Goal: Information Seeking & Learning: Obtain resource

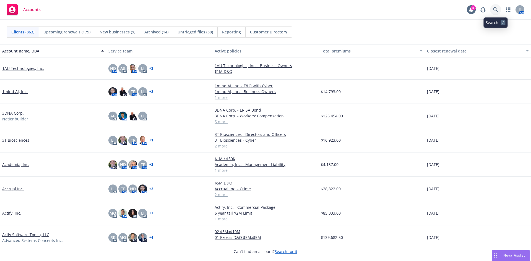
click at [498, 9] on link at bounding box center [495, 9] width 11 height 11
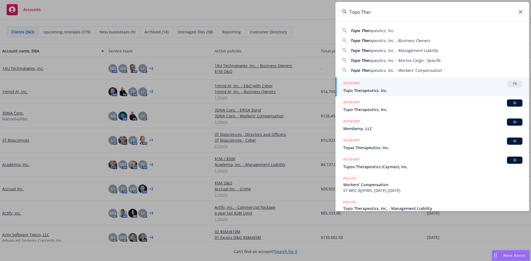
type input "Topo Ther"
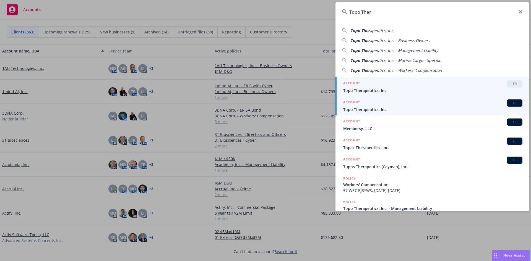
click at [364, 110] on span "Topo Therapeutics, Inc." at bounding box center [432, 110] width 179 height 6
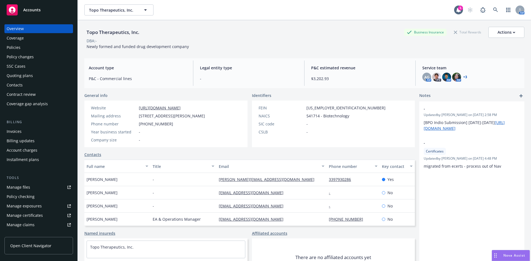
click at [12, 46] on div "Policies" at bounding box center [14, 47] width 14 height 9
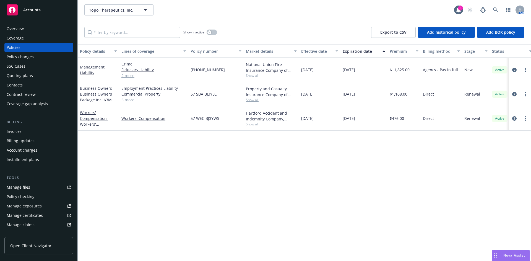
click at [12, 27] on div "Overview" at bounding box center [15, 28] width 17 height 9
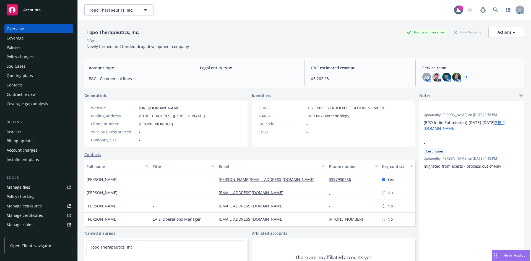
click at [120, 32] on div "Topo Therapeutics, Inc." at bounding box center [112, 32] width 57 height 7
copy div "Topo Therapeutics, Inc."
click at [15, 39] on div "Coverage" at bounding box center [15, 38] width 17 height 9
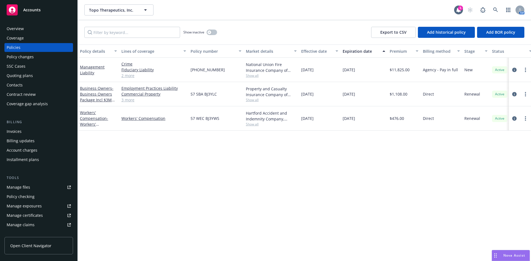
click at [127, 76] on link "2 more" at bounding box center [153, 76] width 65 height 6
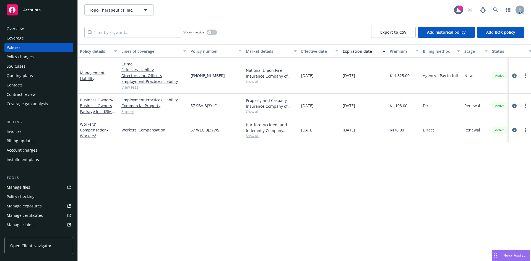
click at [447, 175] on div "Policy details Lines of coverage Policy number Market details Effective date Ex…" at bounding box center [304, 153] width 453 height 217
drag, startPoint x: 86, startPoint y: 76, endPoint x: 90, endPoint y: 77, distance: 3.9
click at [86, 76] on div "Management Liability" at bounding box center [98, 76] width 37 height 12
click at [87, 73] on link "Management Liability" at bounding box center [92, 75] width 25 height 11
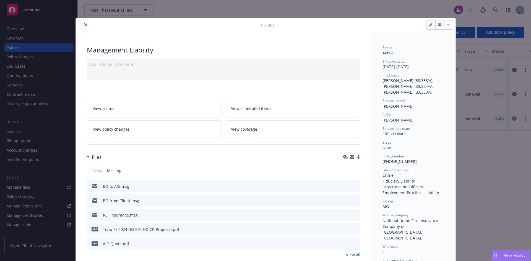
click at [350, 255] on link "View all" at bounding box center [353, 255] width 14 height 6
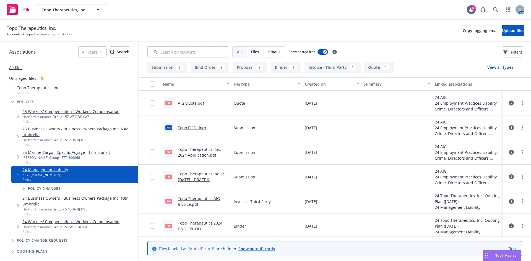
scroll to position [99, 0]
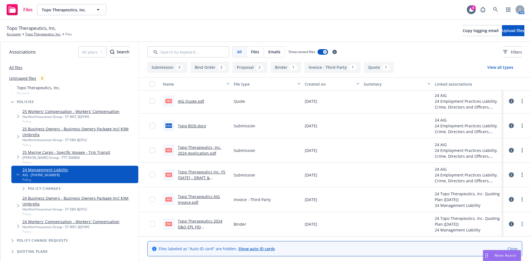
click at [192, 227] on link "Topo Therapeutics 2024 D&O EPL FID CR Binder (AIG).pdf" at bounding box center [202, 227] width 48 height 17
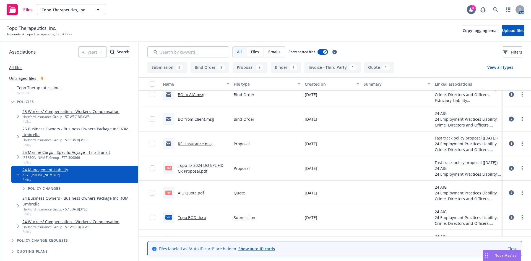
scroll to position [3, 0]
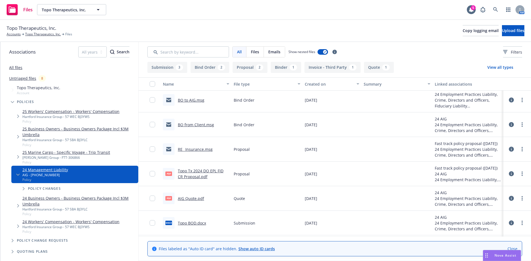
click at [193, 173] on link "Topo Tx 2024 DO EPL FID CR Proposal.pdf" at bounding box center [201, 173] width 46 height 11
click at [196, 172] on link "Topo Tx 2024 DO EPL FID CR Proposal.pdf" at bounding box center [201, 173] width 46 height 11
click at [194, 173] on link "Topo Tx 2024 DO EPL FID CR Proposal.pdf" at bounding box center [201, 173] width 46 height 11
click at [497, 11] on icon at bounding box center [495, 9] width 5 height 5
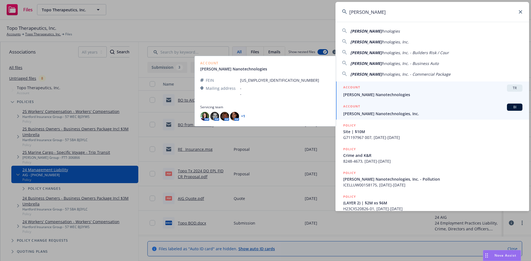
type input "Sila Nanotec"
click at [367, 114] on span "Sila Nanotechnologies, Inc." at bounding box center [432, 114] width 179 height 6
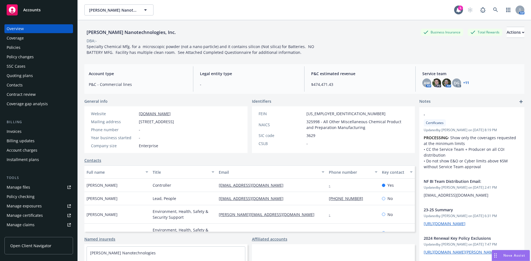
scroll to position [108, 0]
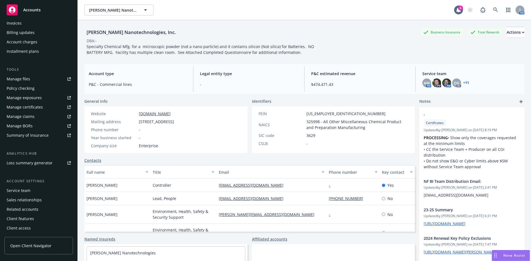
click at [16, 193] on div "Service team" at bounding box center [19, 190] width 24 height 9
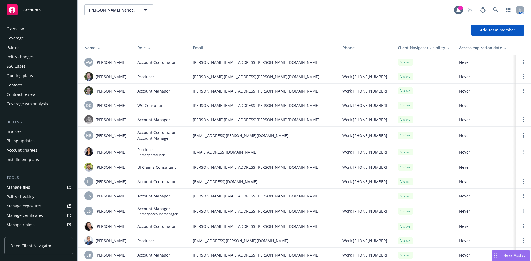
click at [17, 49] on div "Policies" at bounding box center [14, 47] width 14 height 9
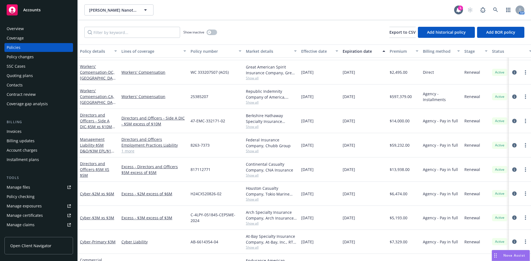
scroll to position [54, 0]
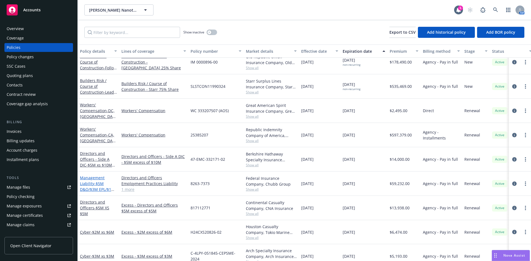
click at [96, 184] on span "- $5M D&O/$3M EPL/$1M FID" at bounding box center [97, 189] width 35 height 17
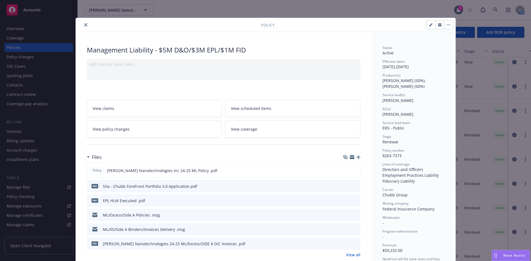
click at [84, 26] on icon "close" at bounding box center [85, 24] width 3 height 3
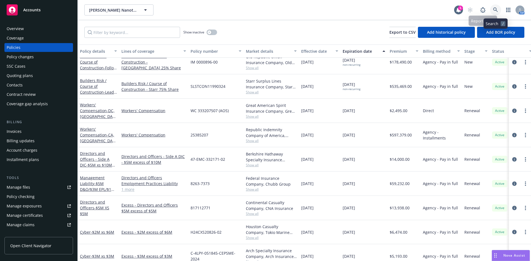
click at [496, 11] on icon at bounding box center [495, 9] width 5 height 5
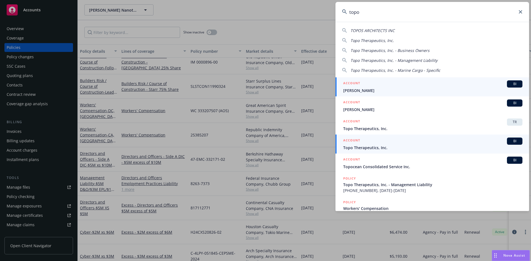
type input "topo"
click at [373, 143] on div "ACCOUNT BI" at bounding box center [432, 141] width 179 height 7
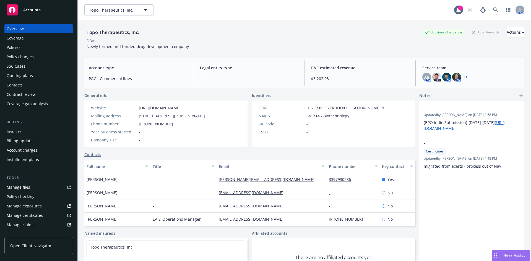
click at [16, 48] on div "Policies" at bounding box center [14, 47] width 14 height 9
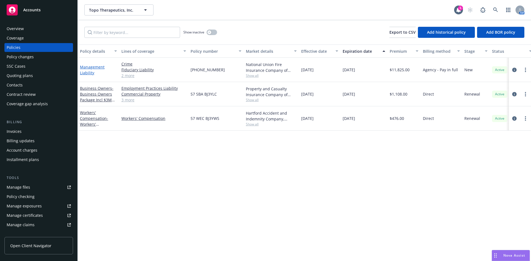
click at [90, 72] on link "Management Liability" at bounding box center [92, 69] width 25 height 11
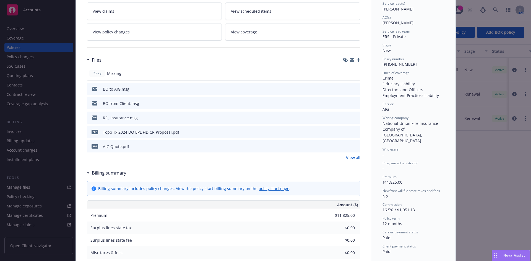
scroll to position [103, 0]
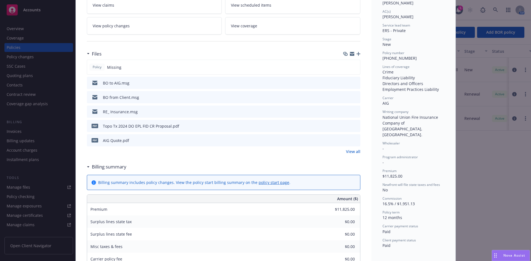
click at [355, 151] on link "View all" at bounding box center [353, 152] width 14 height 6
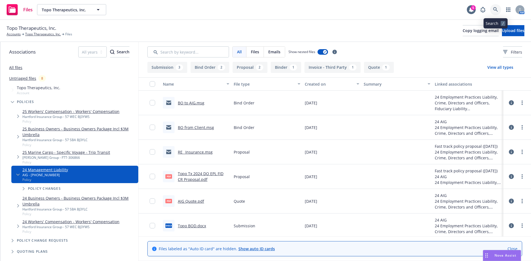
click at [499, 11] on link at bounding box center [495, 9] width 11 height 11
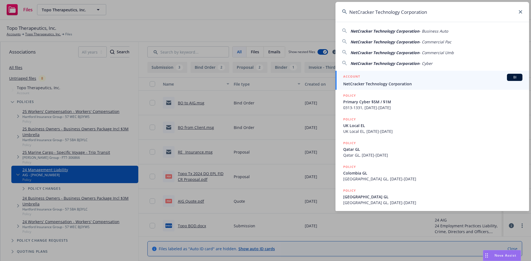
type input "NetCracker Technology Corporation"
click at [386, 80] on div "ACCOUNT BI" at bounding box center [432, 77] width 179 height 7
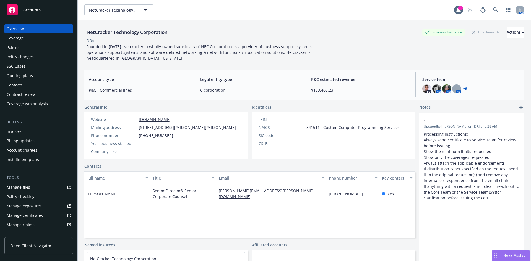
click at [18, 48] on div "Policies" at bounding box center [14, 47] width 14 height 9
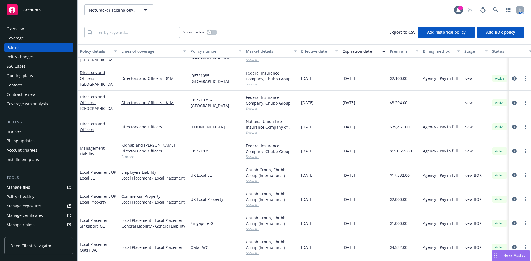
scroll to position [572, 0]
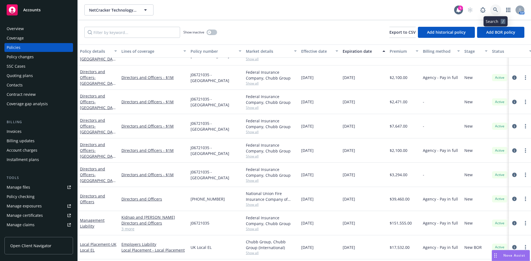
click at [495, 7] on icon at bounding box center [495, 9] width 5 height 5
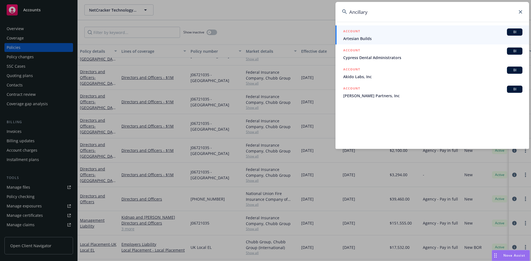
type input "Ancillary"
